Goal: Transaction & Acquisition: Purchase product/service

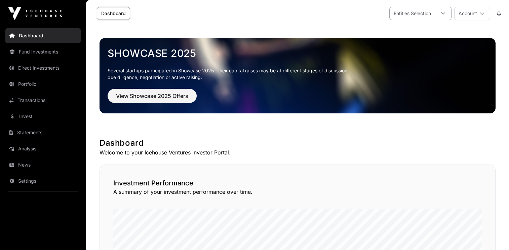
click at [446, 12] on div at bounding box center [443, 13] width 16 height 13
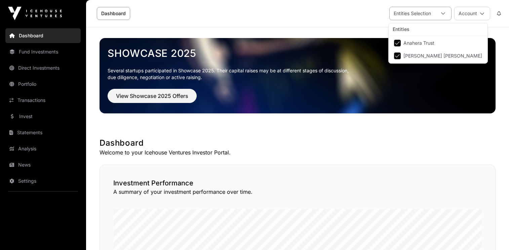
click at [446, 12] on div at bounding box center [443, 13] width 16 height 13
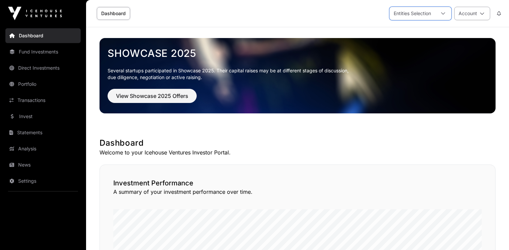
click at [482, 12] on icon at bounding box center [482, 13] width 5 height 5
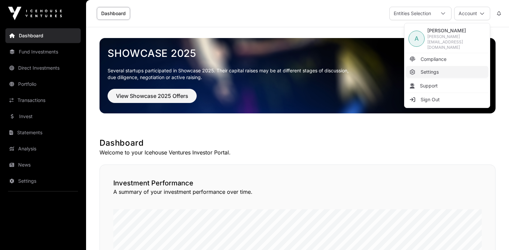
click at [426, 69] on span "Settings" at bounding box center [430, 72] width 18 height 7
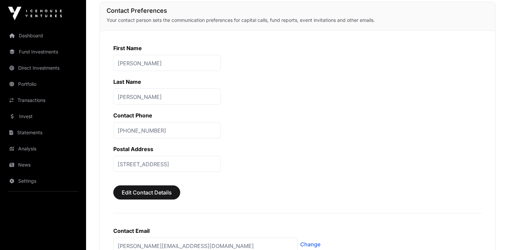
scroll to position [237, 0]
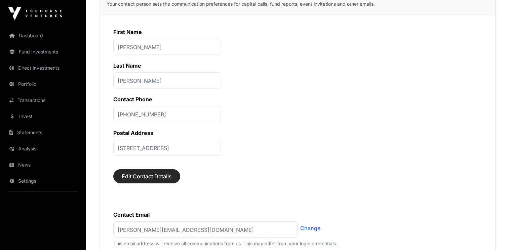
click at [157, 177] on span "Edit Contact Details" at bounding box center [147, 176] width 50 height 8
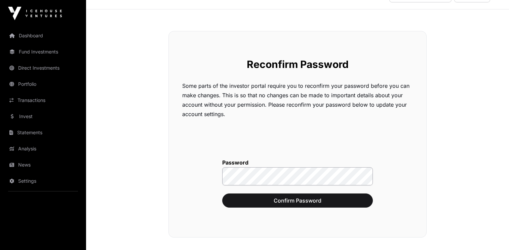
scroll to position [23, 0]
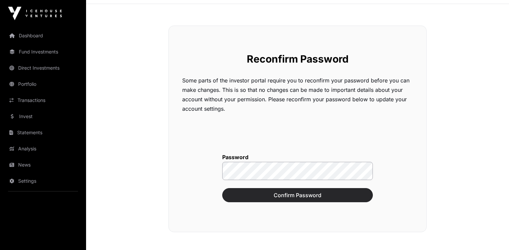
click at [298, 195] on span "Confirm Password" at bounding box center [298, 195] width 134 height 8
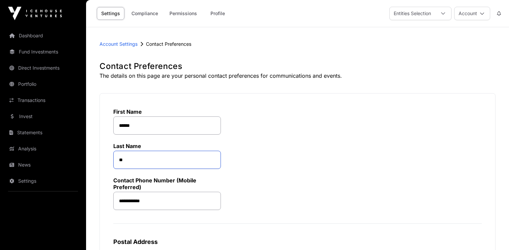
type input "*"
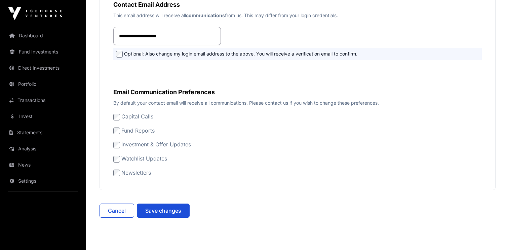
scroll to position [364, 0]
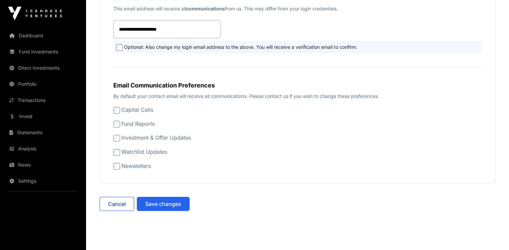
type input "*****"
click at [161, 205] on span "Save changes" at bounding box center [163, 204] width 36 height 8
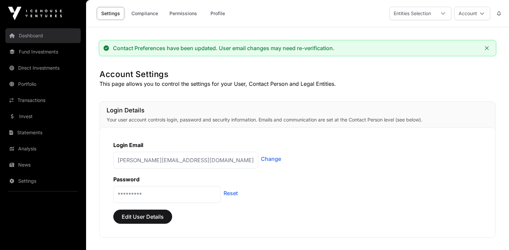
click at [33, 35] on link "Dashboard" at bounding box center [42, 35] width 75 height 15
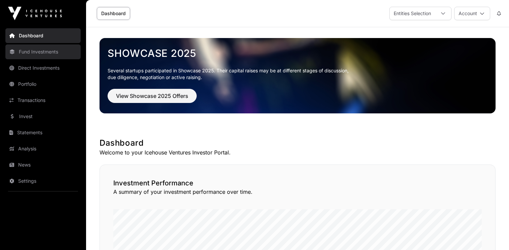
click at [39, 53] on link "Fund Investments" at bounding box center [42, 51] width 75 height 15
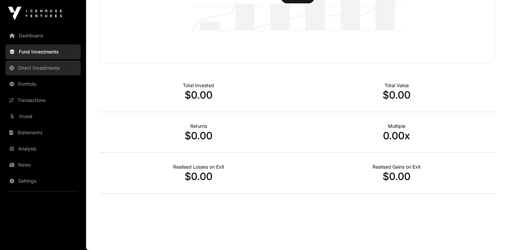
scroll to position [158, 0]
click at [46, 67] on link "Direct Investments" at bounding box center [42, 68] width 75 height 15
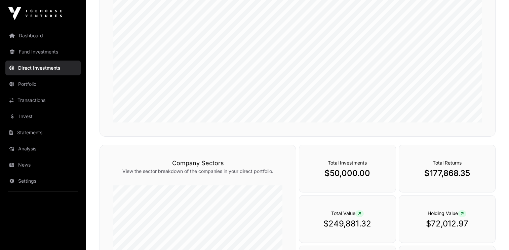
scroll to position [88, 0]
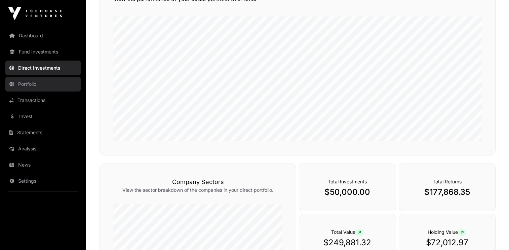
click at [25, 83] on link "Portfolio" at bounding box center [42, 84] width 75 height 15
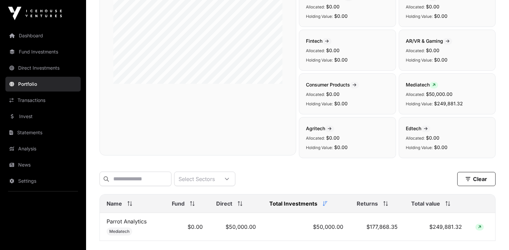
scroll to position [113, 0]
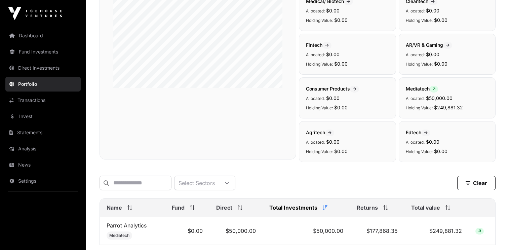
click at [331, 133] on icon at bounding box center [330, 133] width 4 height 4
click at [27, 115] on link "Invest" at bounding box center [42, 116] width 75 height 15
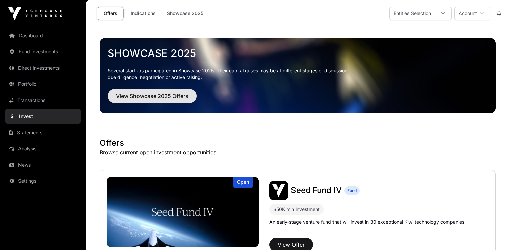
click at [150, 97] on span "View Showcase 2025 Offers" at bounding box center [152, 96] width 72 height 8
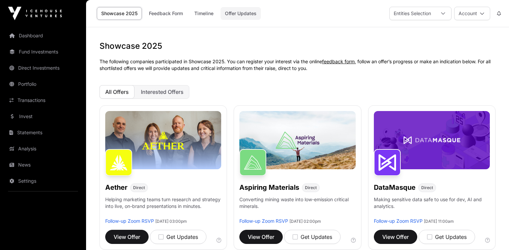
click at [237, 14] on link "Offer Updates" at bounding box center [241, 13] width 40 height 13
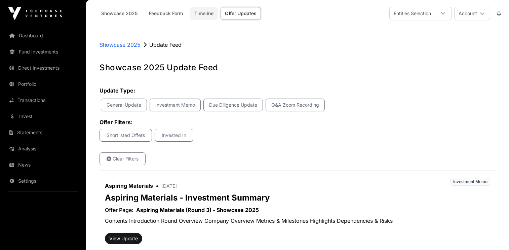
click at [203, 13] on link "Timeline" at bounding box center [204, 13] width 28 height 13
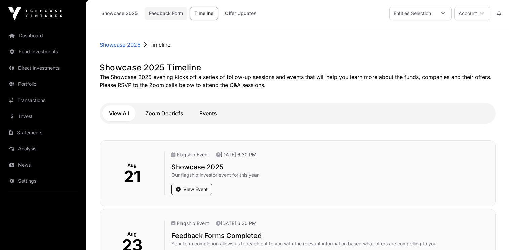
click at [172, 10] on link "Feedback Form" at bounding box center [166, 13] width 43 height 13
click at [243, 12] on link "Offer Updates" at bounding box center [241, 13] width 40 height 13
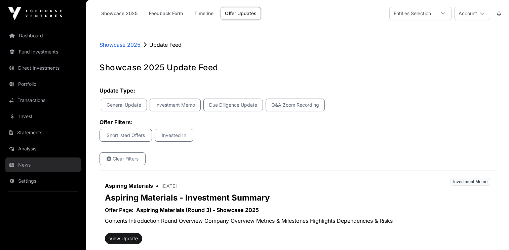
click at [23, 166] on link "News" at bounding box center [42, 164] width 75 height 15
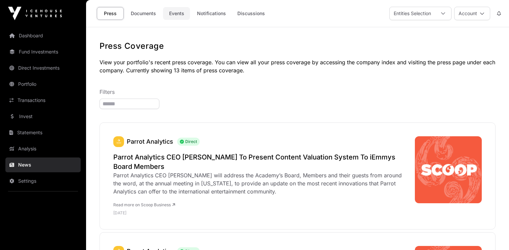
click at [170, 13] on link "Events" at bounding box center [176, 13] width 27 height 13
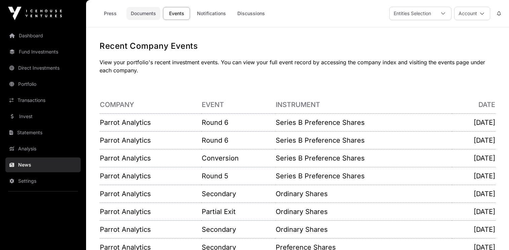
click at [149, 13] on link "Documents" at bounding box center [143, 13] width 34 height 13
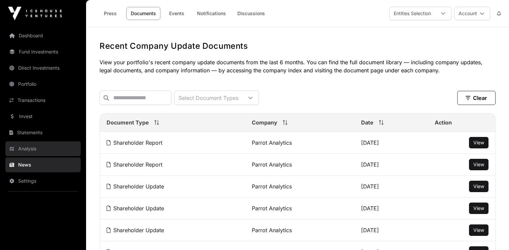
click at [35, 147] on link "Analysis" at bounding box center [42, 148] width 75 height 15
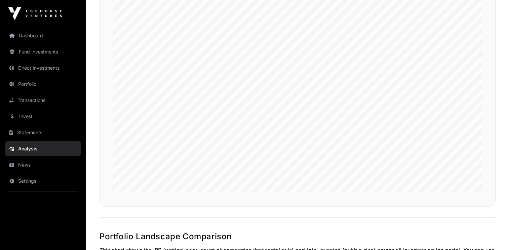
scroll to position [126, 0]
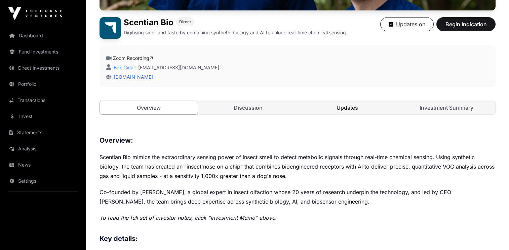
scroll to position [153, 0]
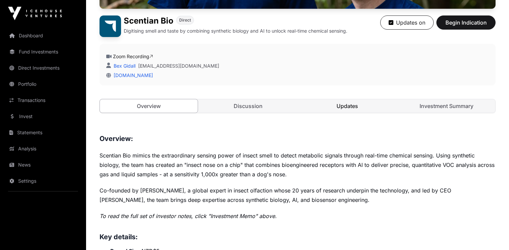
click at [351, 106] on link "Updates" at bounding box center [347, 105] width 98 height 13
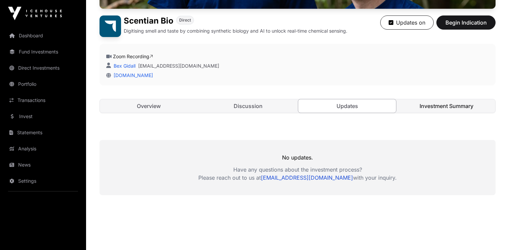
click at [451, 105] on link "Investment Summary" at bounding box center [447, 105] width 98 height 13
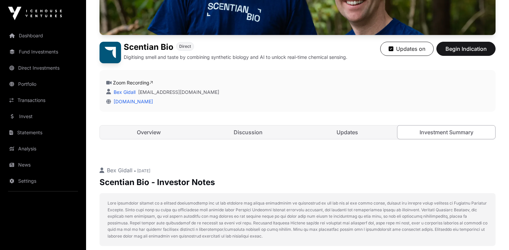
scroll to position [129, 0]
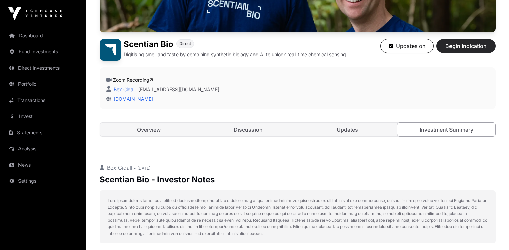
click at [466, 48] on span "Begin Indication" at bounding box center [466, 46] width 42 height 8
